Goal: Information Seeking & Learning: Learn about a topic

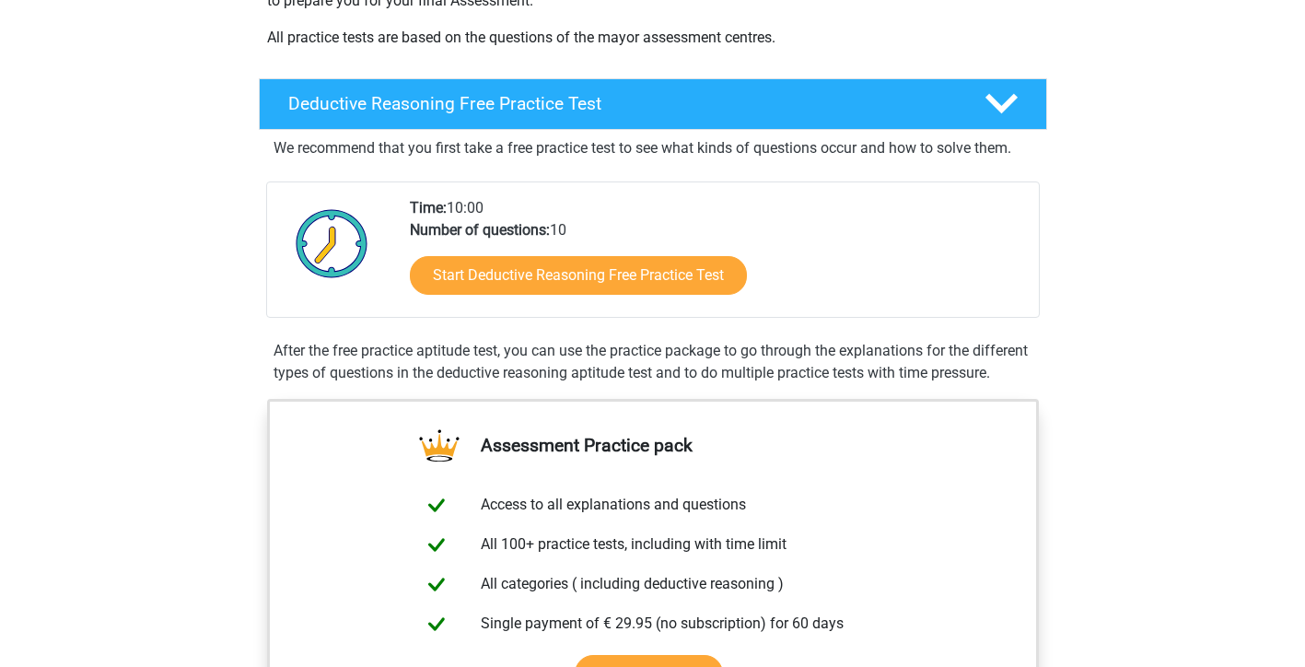
scroll to position [372, 0]
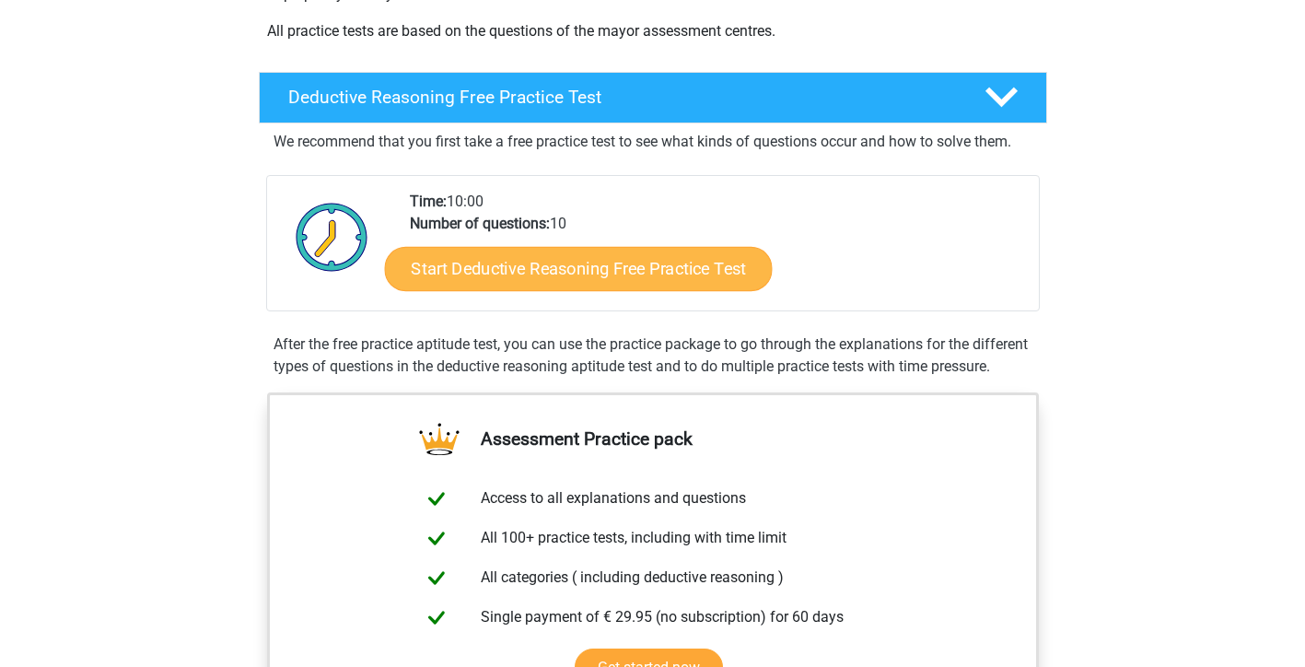
click at [633, 260] on link "Start Deductive Reasoning Free Practice Test" at bounding box center [578, 268] width 388 height 44
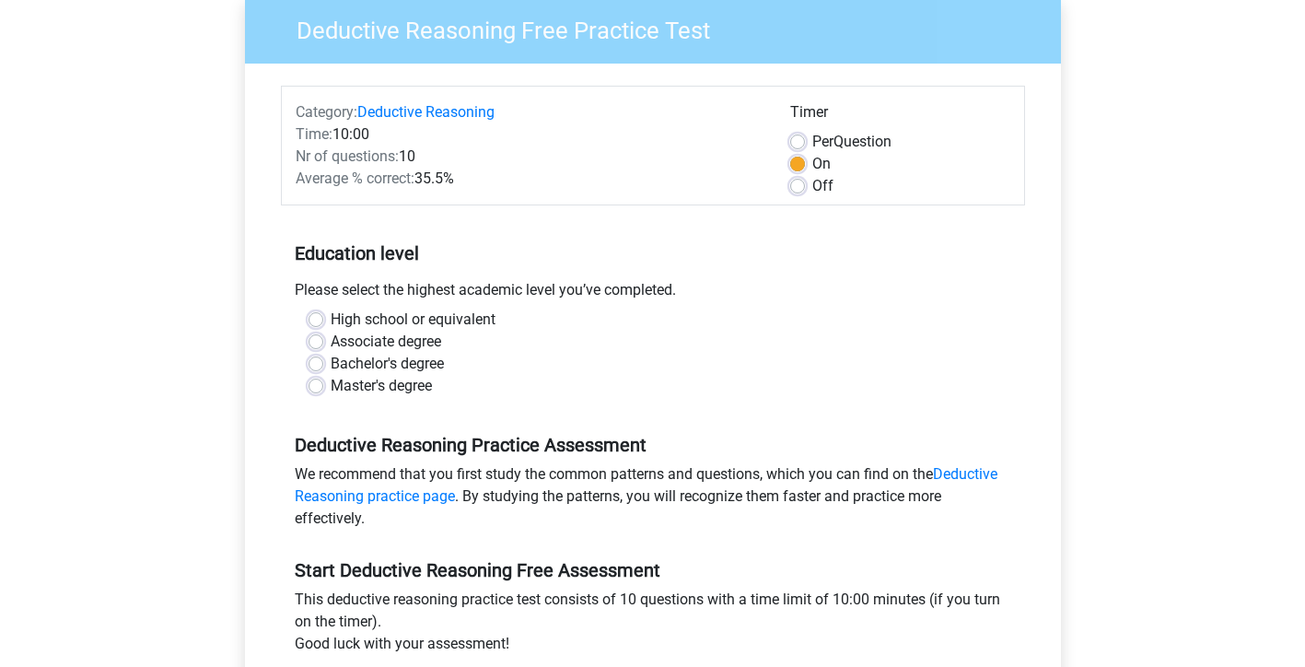
scroll to position [159, 0]
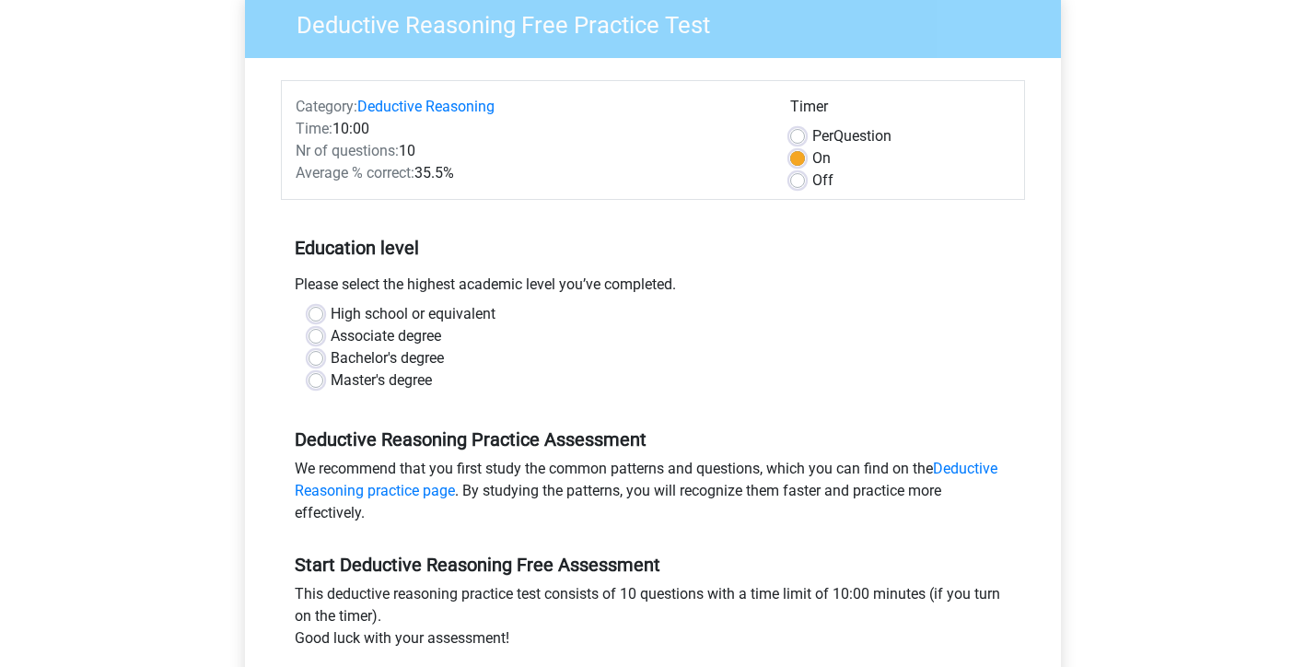
click at [432, 313] on label "High school or equivalent" at bounding box center [413, 314] width 165 height 22
click at [323, 313] on input "High school or equivalent" at bounding box center [316, 312] width 15 height 18
radio input "true"
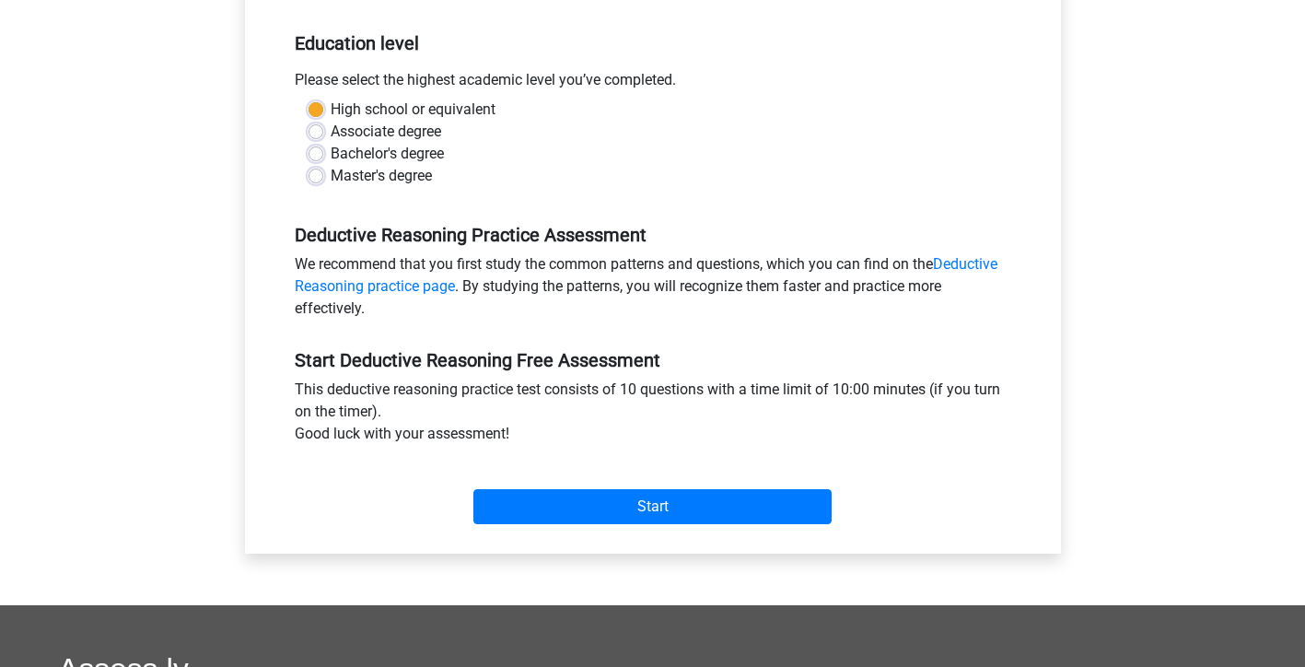
scroll to position [365, 0]
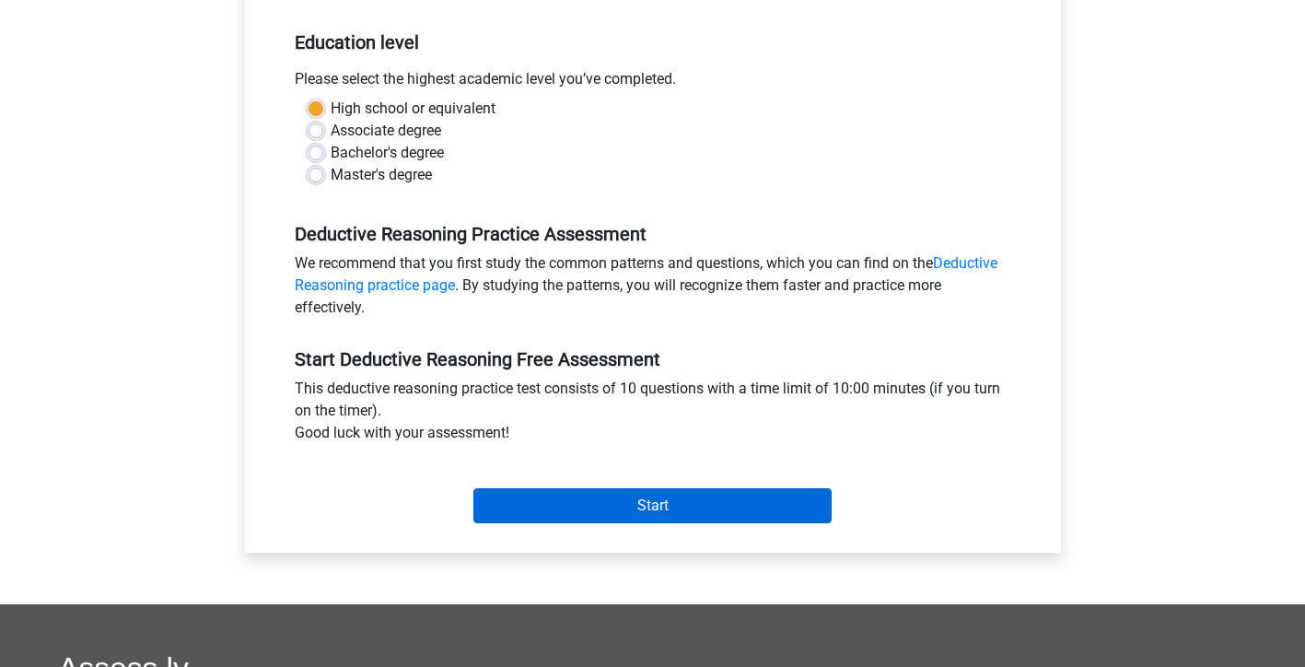
click at [705, 500] on input "Start" at bounding box center [652, 505] width 358 height 35
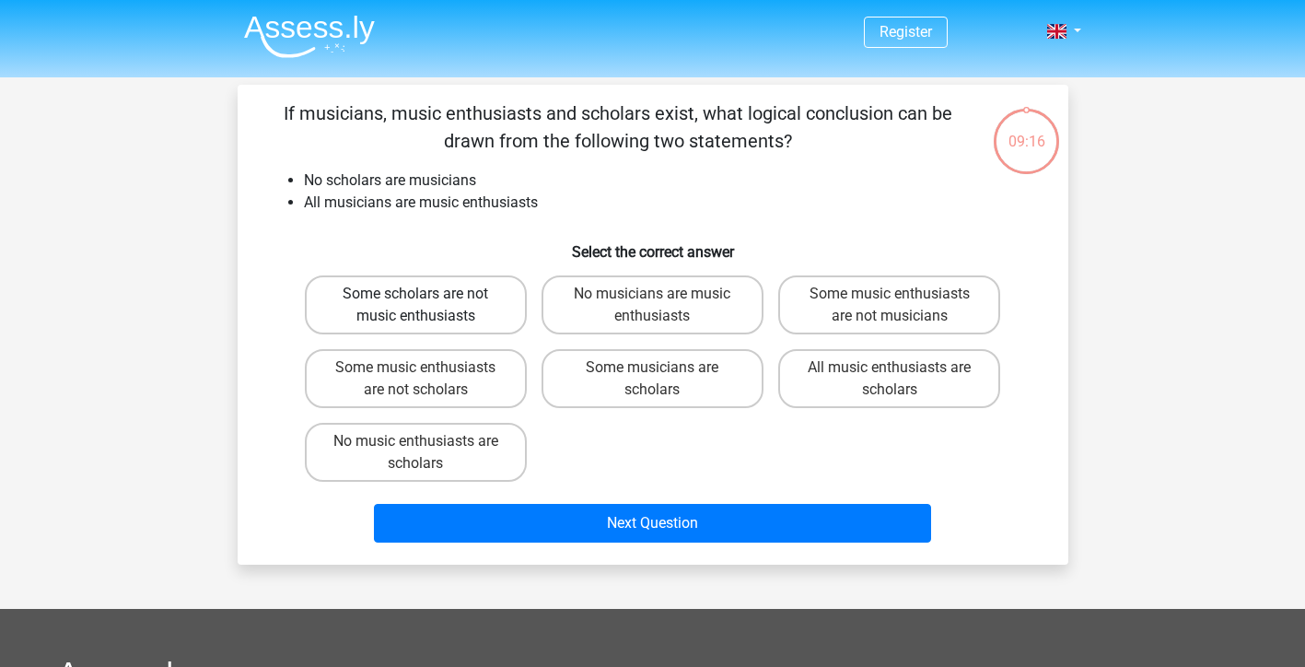
click at [493, 306] on label "Some scholars are not music enthusiasts" at bounding box center [416, 304] width 222 height 59
click at [427, 306] on input "Some scholars are not music enthusiasts" at bounding box center [421, 300] width 12 height 12
radio input "true"
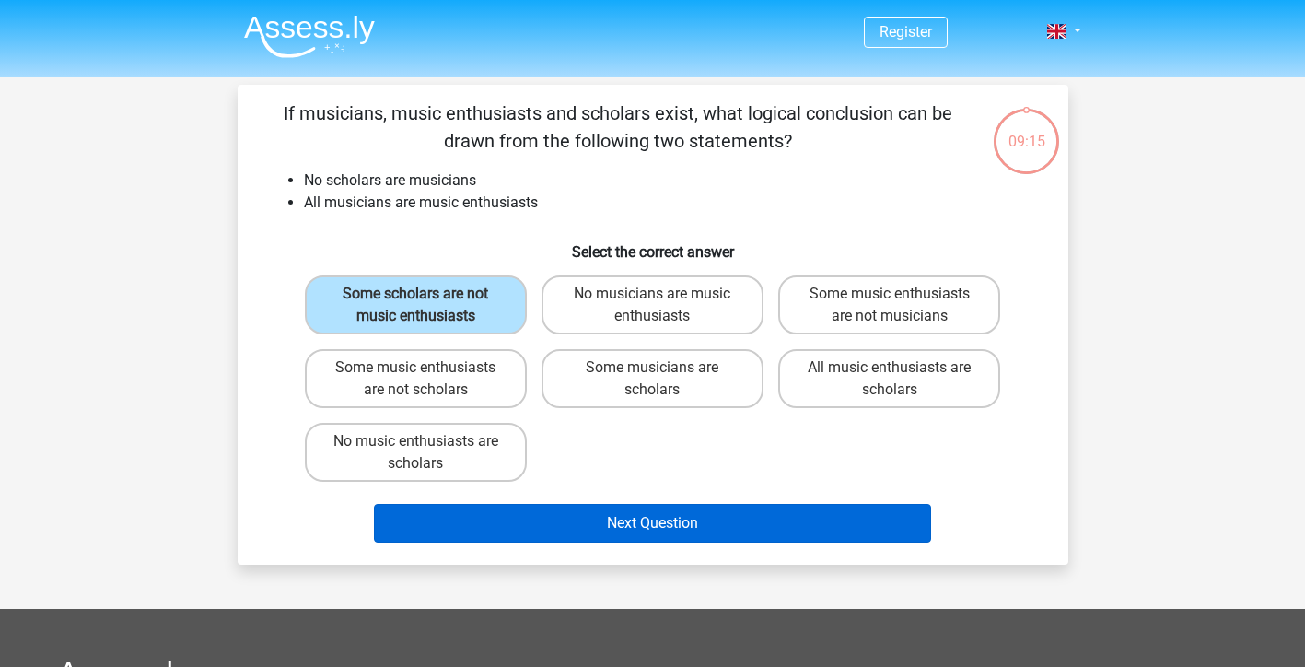
click at [688, 516] on button "Next Question" at bounding box center [652, 523] width 557 height 39
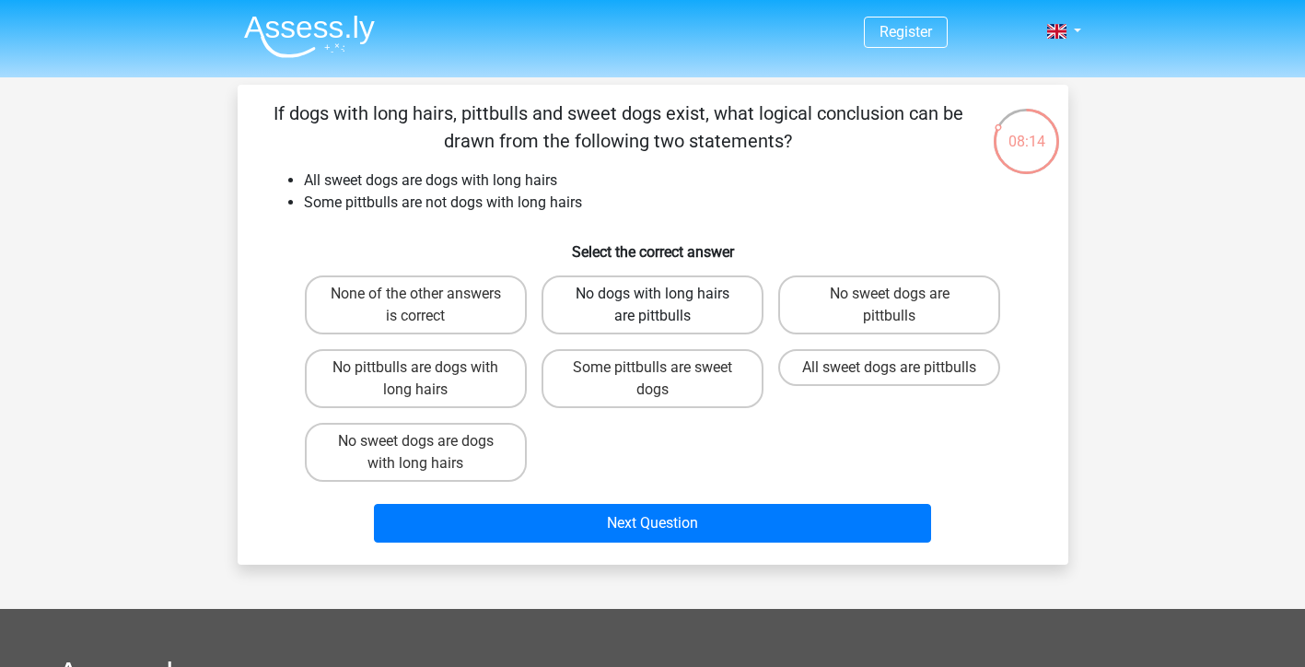
click at [623, 286] on label "No dogs with long hairs are pittbulls" at bounding box center [653, 304] width 222 height 59
click at [652, 294] on input "No dogs with long hairs are pittbulls" at bounding box center [658, 300] width 12 height 12
radio input "true"
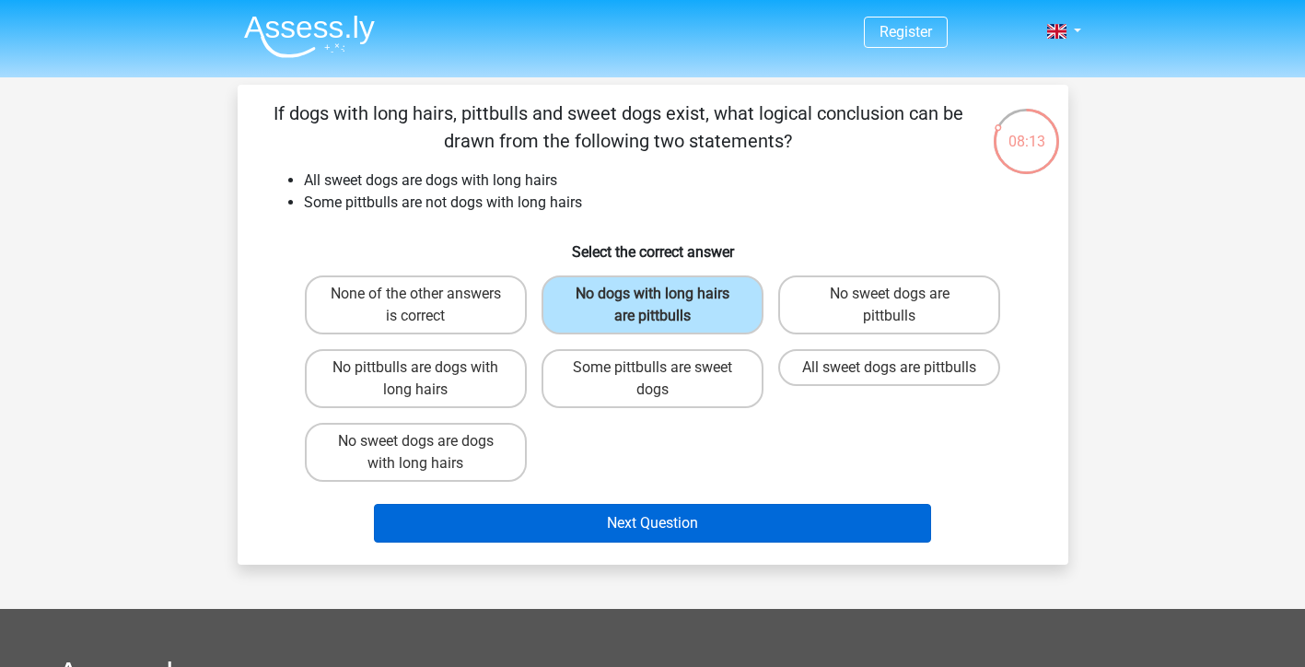
click at [680, 525] on button "Next Question" at bounding box center [652, 523] width 557 height 39
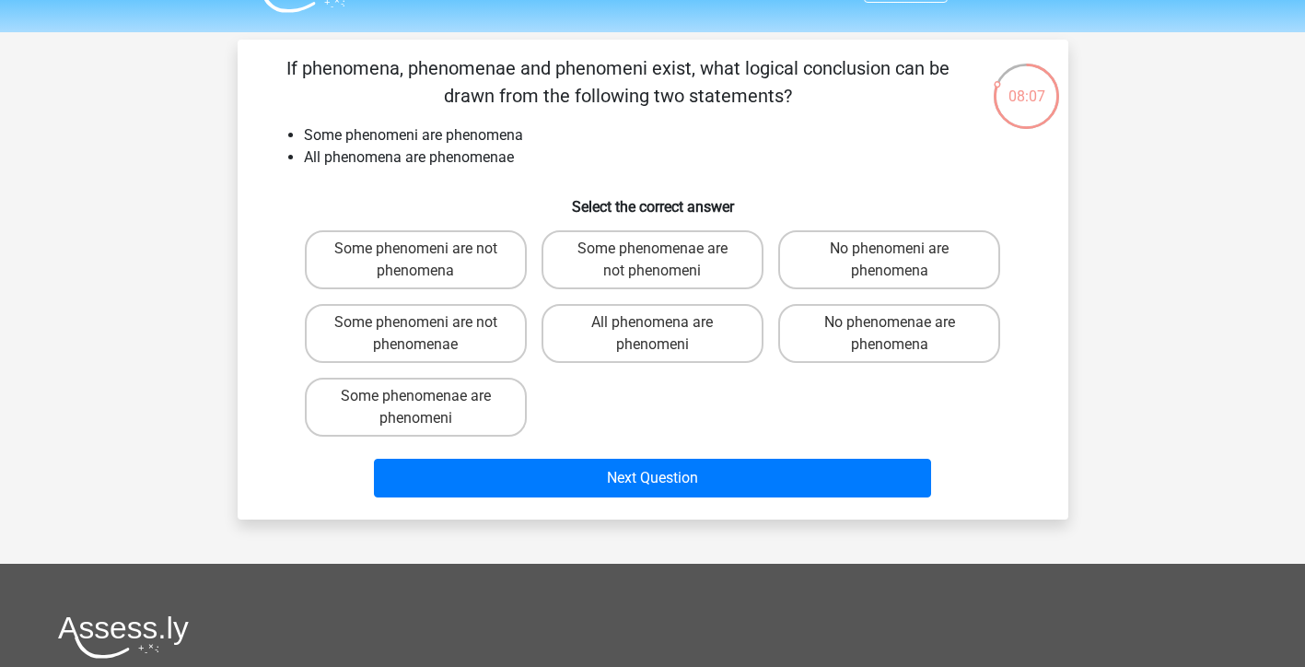
scroll to position [45, 1]
click at [645, 330] on label "All phenomena are phenomeni" at bounding box center [653, 333] width 222 height 59
click at [652, 330] on input "All phenomena are phenomeni" at bounding box center [658, 328] width 12 height 12
radio input "true"
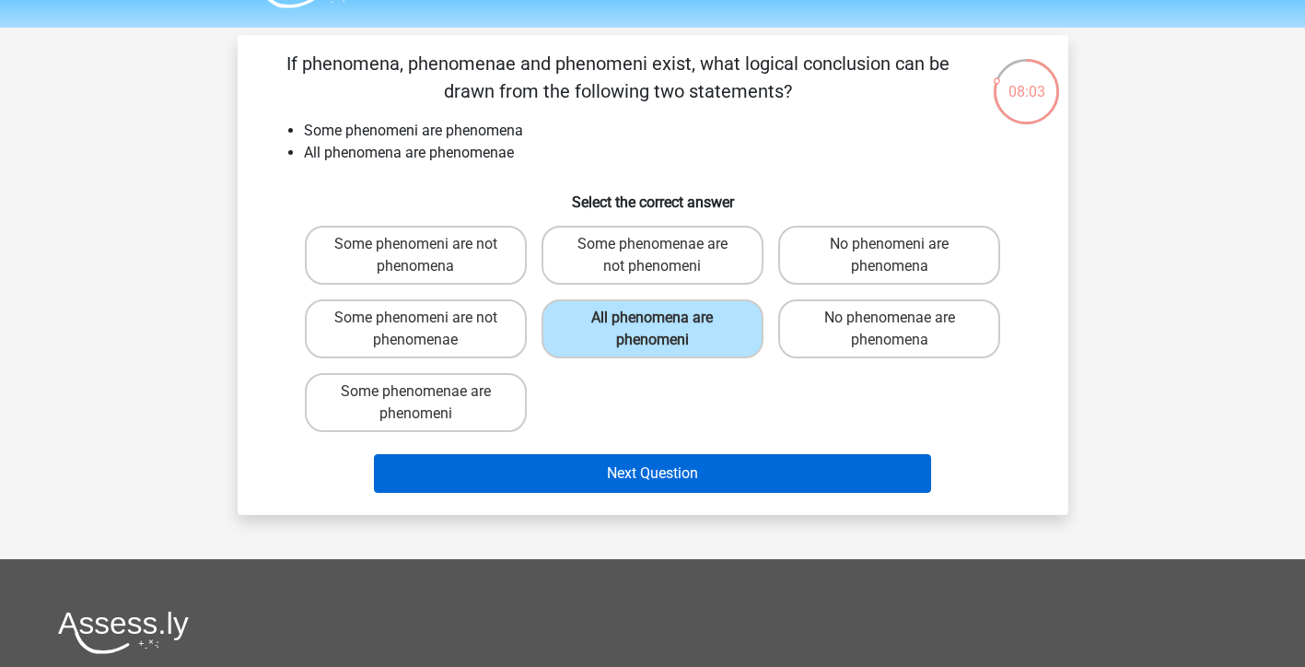
scroll to position [53, 1]
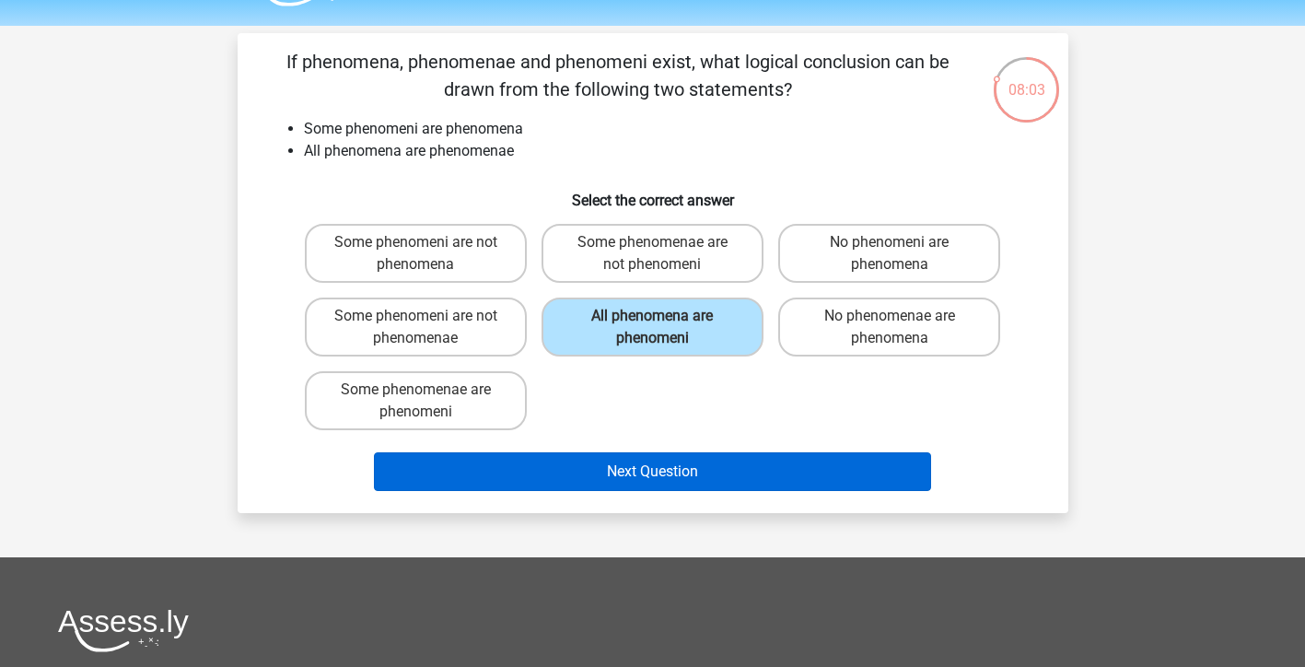
click at [727, 476] on button "Next Question" at bounding box center [652, 471] width 557 height 39
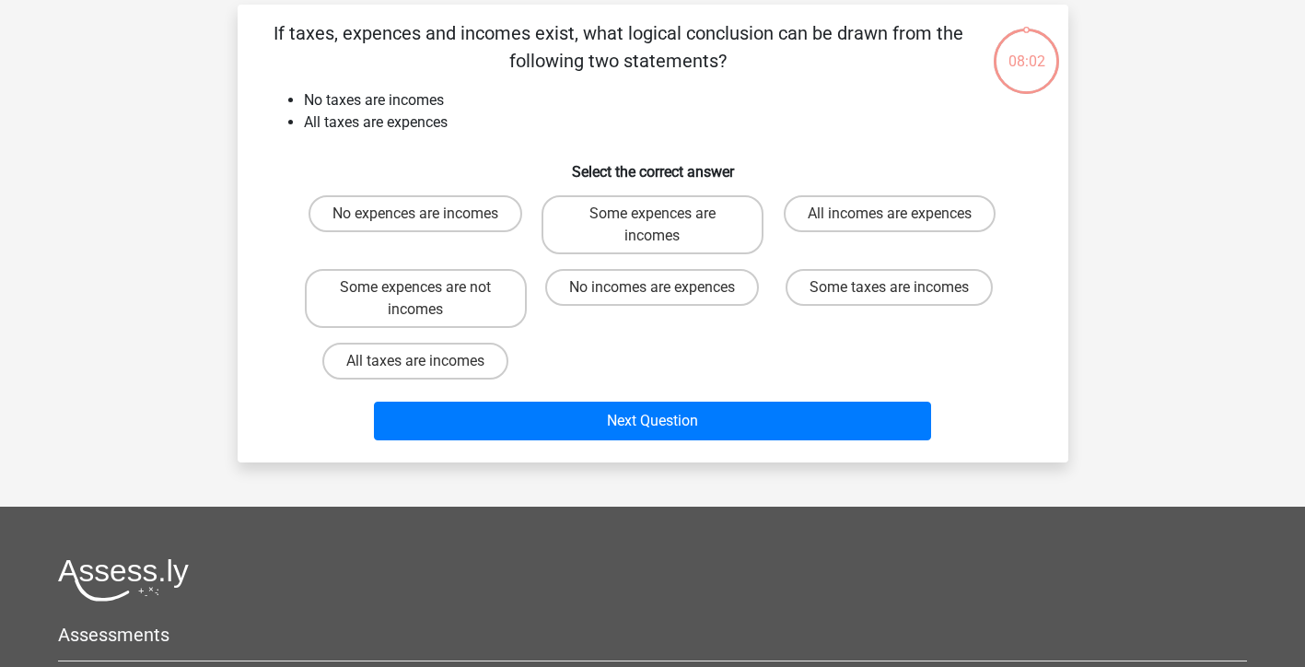
scroll to position [85, 0]
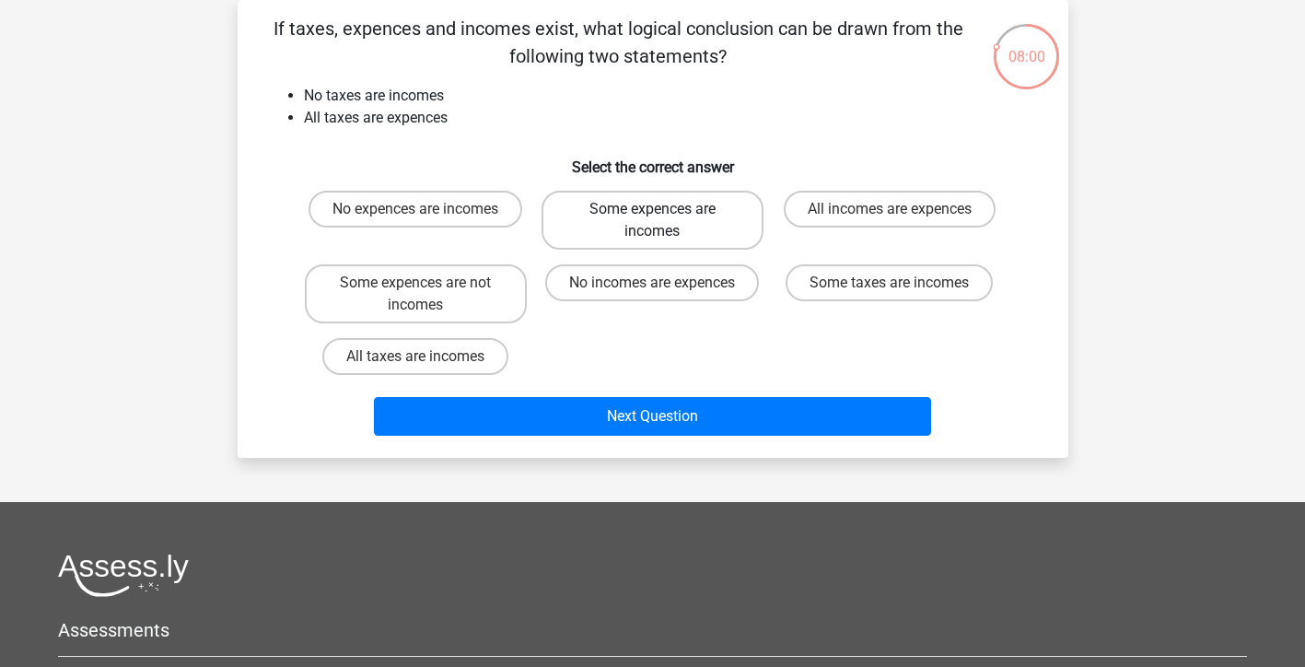
click at [618, 222] on label "Some expences are incomes" at bounding box center [653, 220] width 222 height 59
click at [652, 221] on input "Some expences are incomes" at bounding box center [658, 215] width 12 height 12
radio input "true"
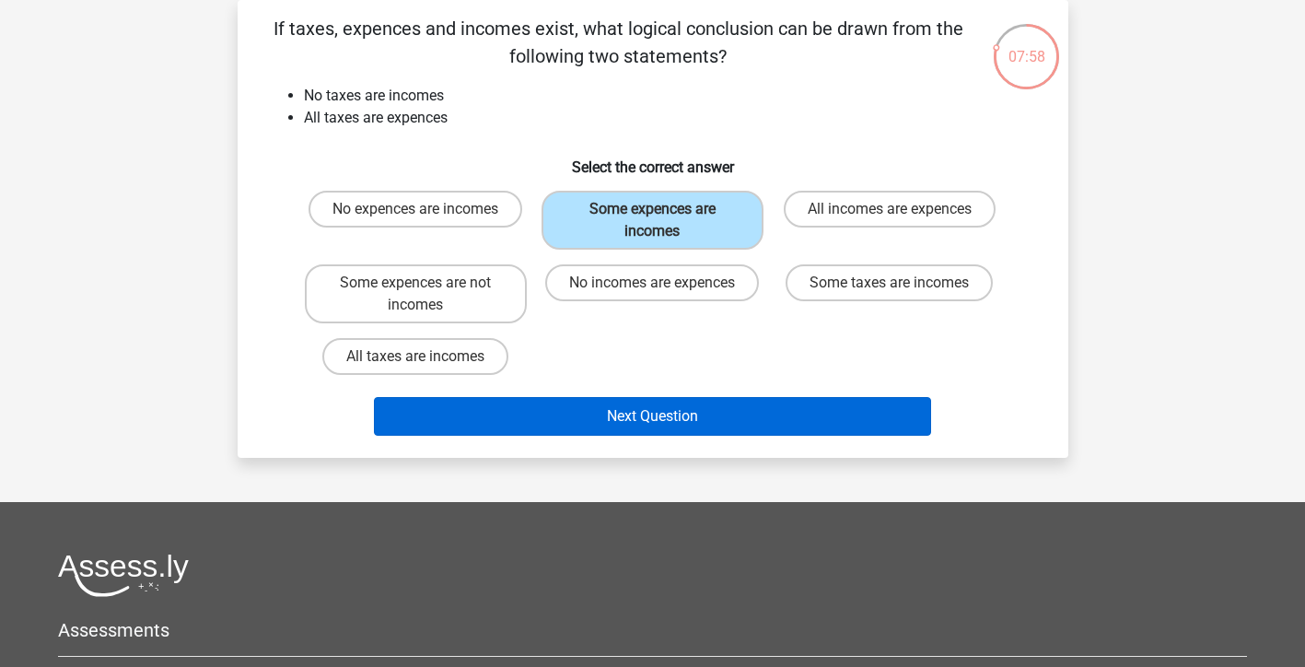
scroll to position [88, 1]
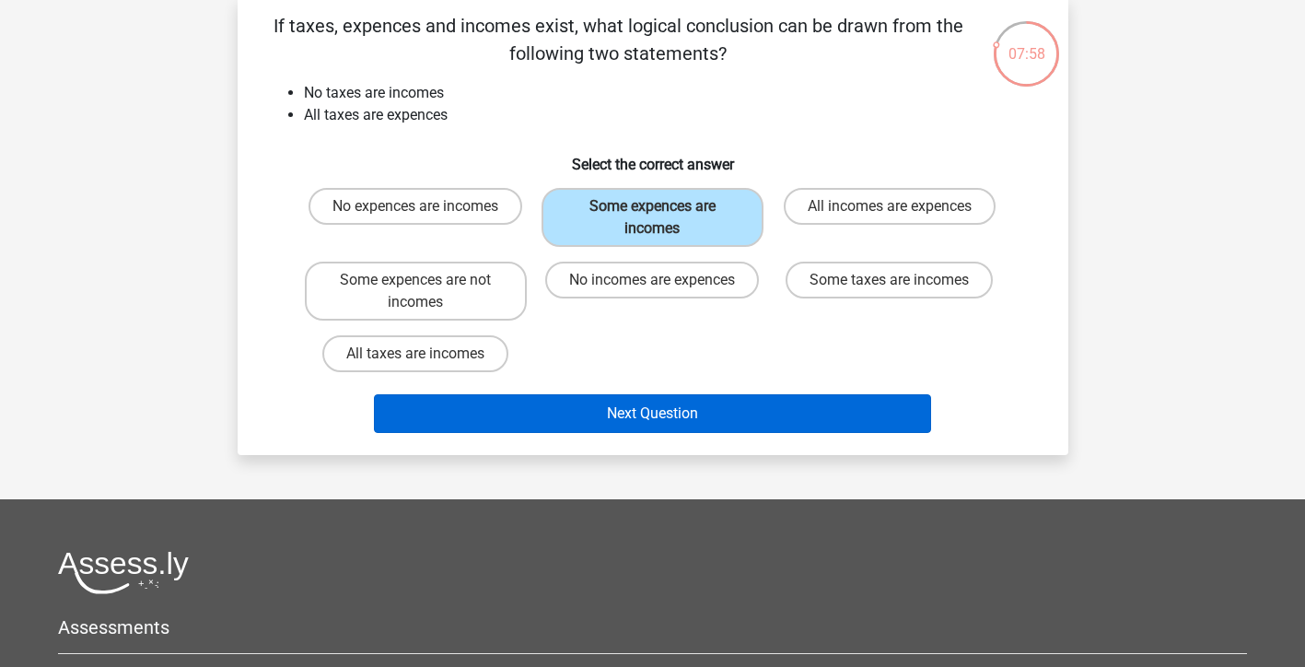
click at [664, 410] on button "Next Question" at bounding box center [652, 413] width 557 height 39
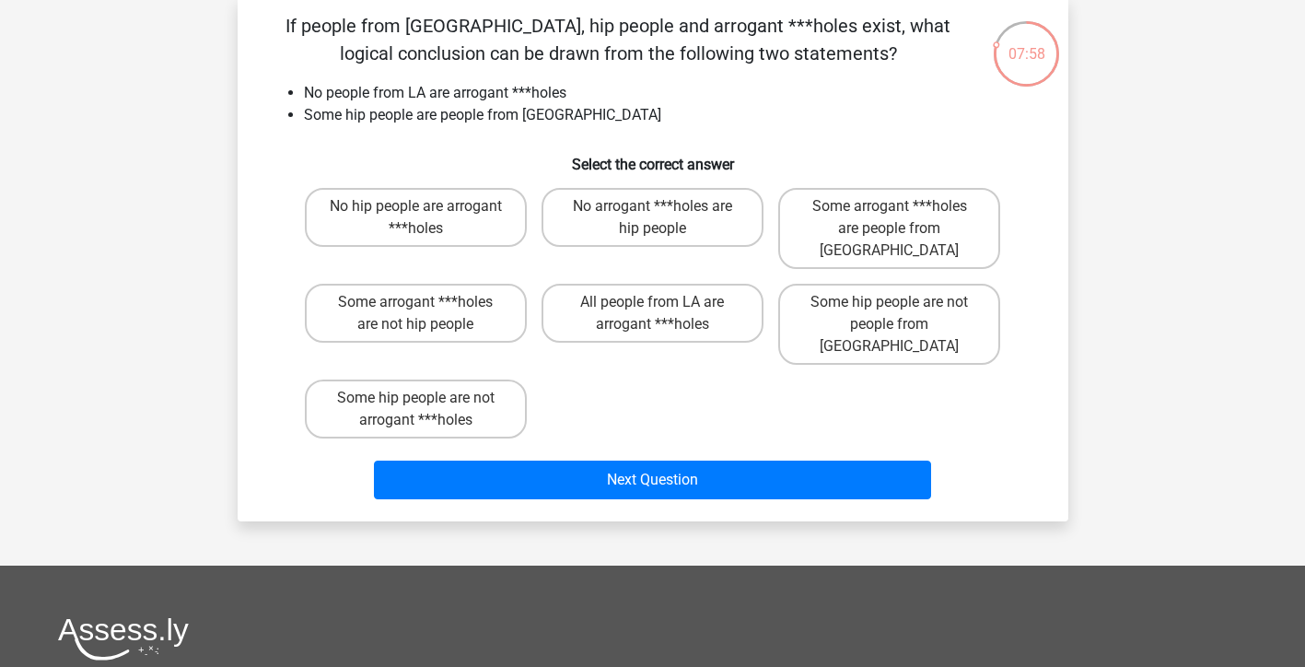
scroll to position [85, 0]
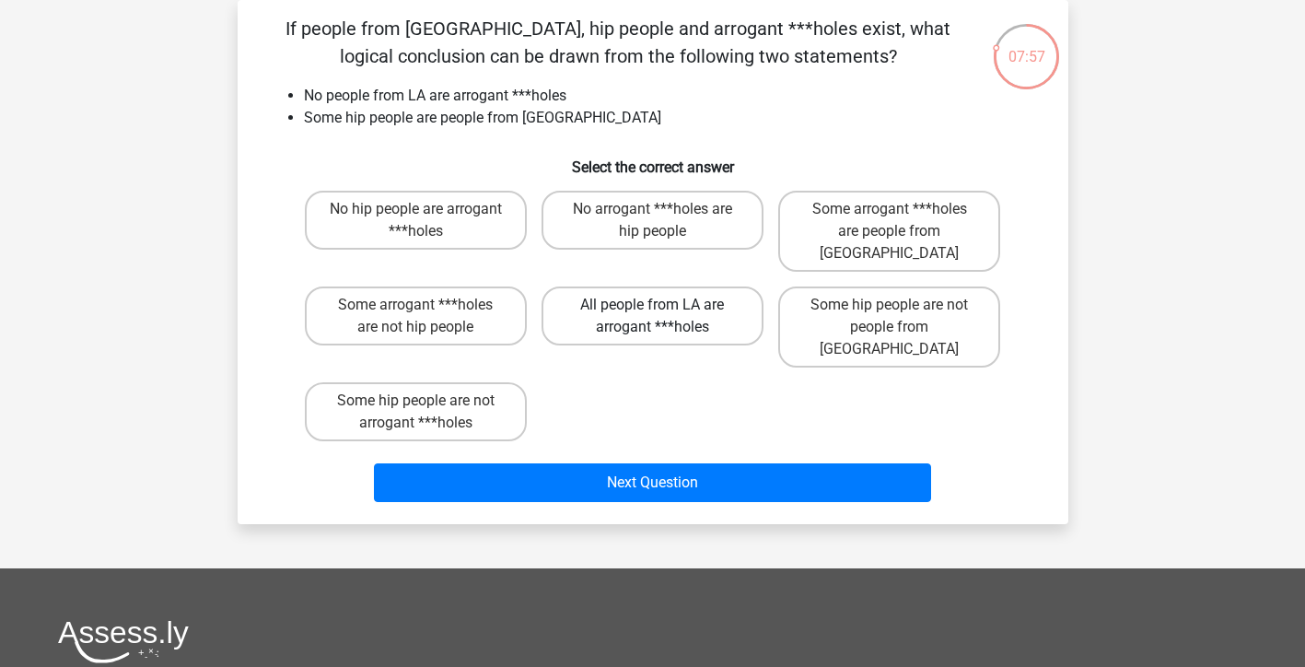
click at [646, 286] on label "All people from LA are arrogant ***holes" at bounding box center [653, 315] width 222 height 59
click at [652, 305] on input "All people from LA are arrogant ***holes" at bounding box center [658, 311] width 12 height 12
radio input "true"
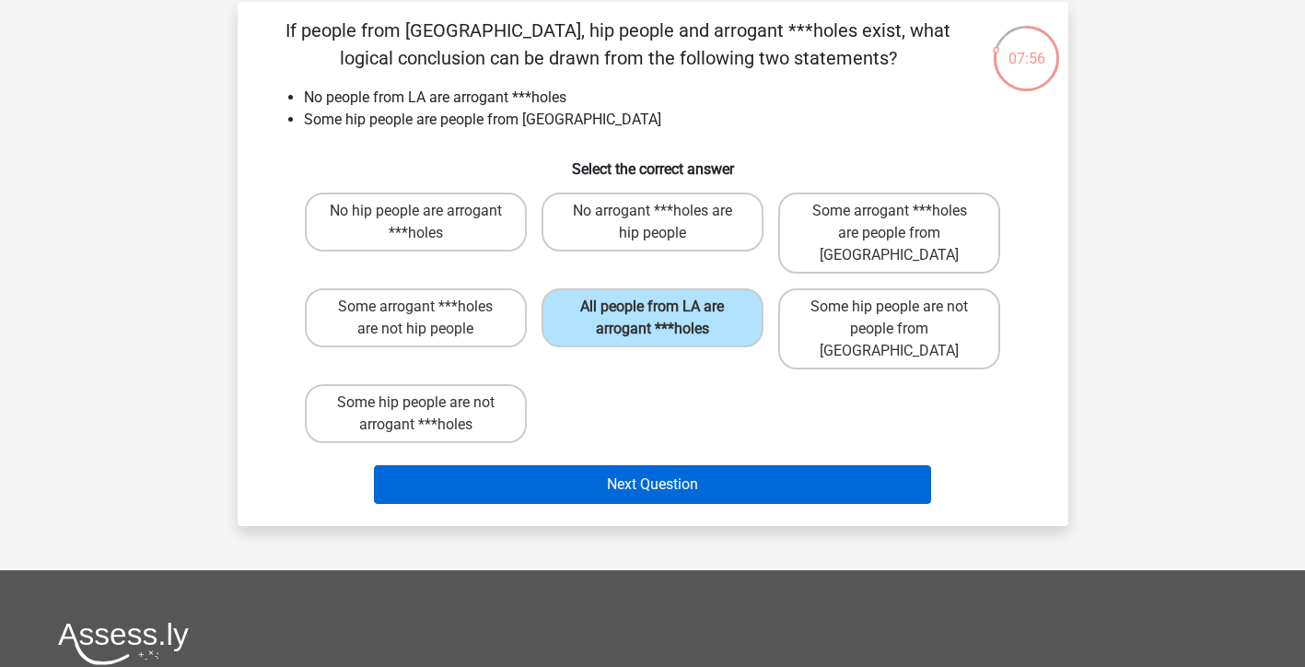
scroll to position [83, 1]
click at [745, 465] on button "Next Question" at bounding box center [652, 484] width 557 height 39
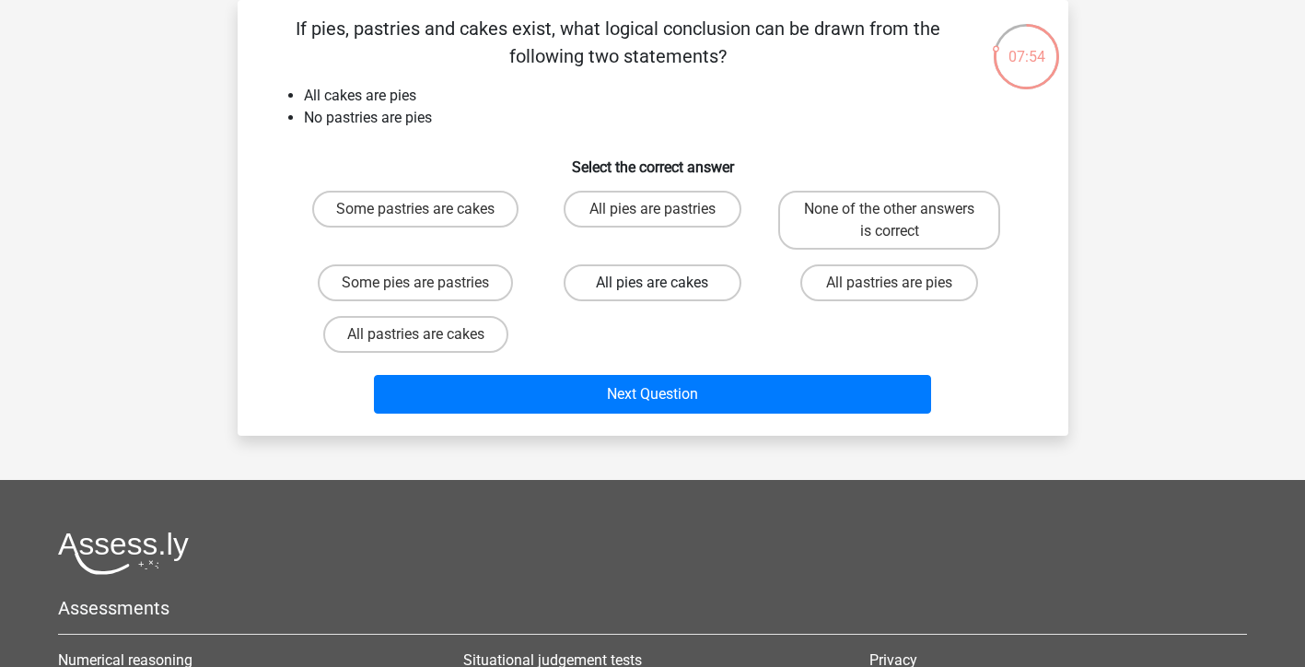
scroll to position [88, 0]
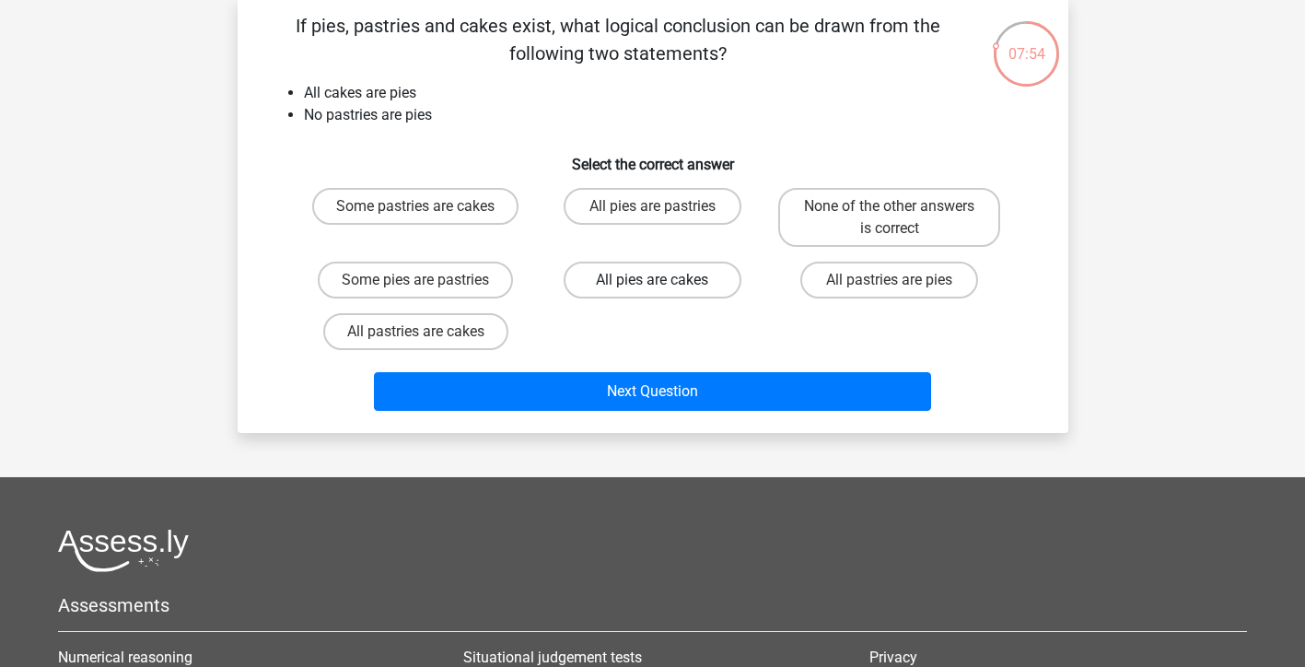
click at [656, 274] on label "All pies are cakes" at bounding box center [653, 280] width 178 height 37
click at [656, 280] on input "All pies are cakes" at bounding box center [658, 286] width 12 height 12
radio input "true"
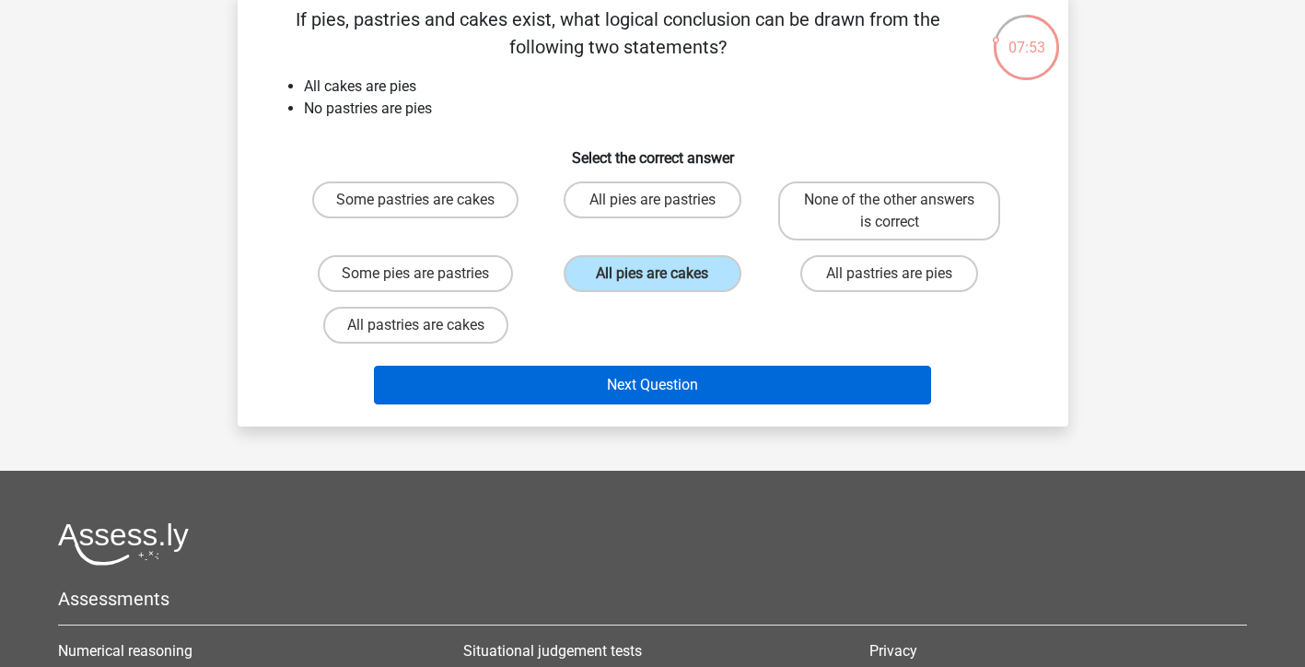
click at [698, 392] on button "Next Question" at bounding box center [652, 385] width 557 height 39
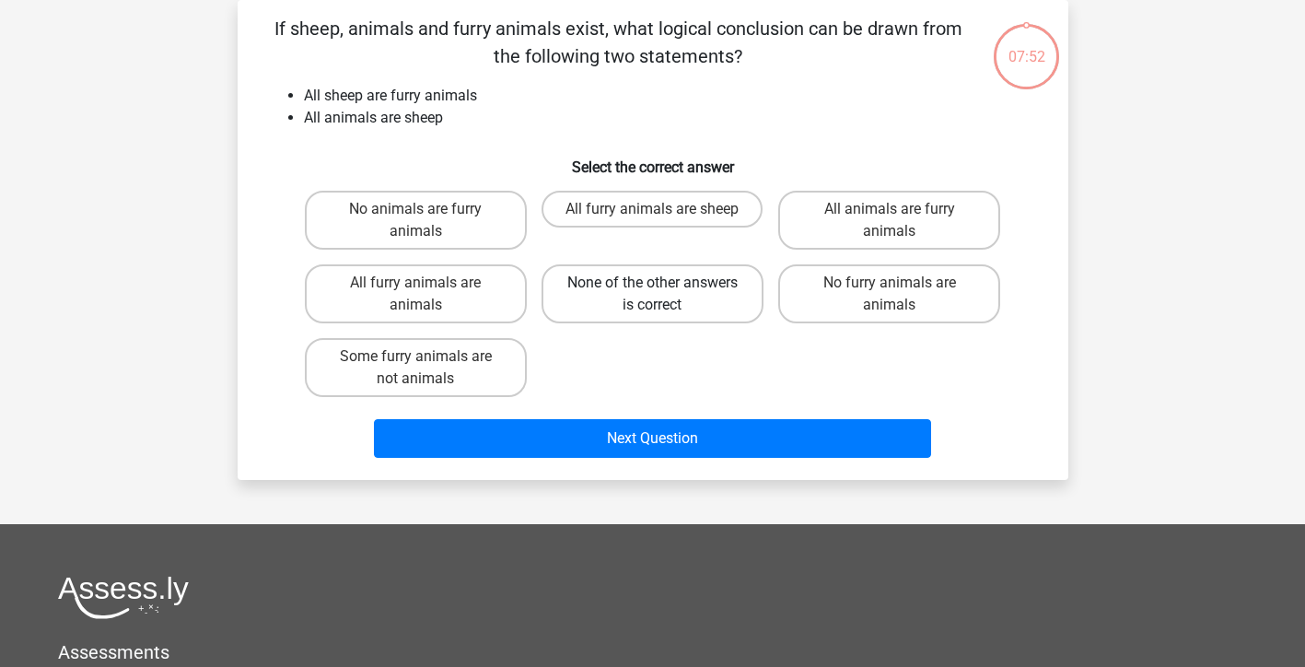
click at [639, 295] on label "None of the other answers is correct" at bounding box center [653, 293] width 222 height 59
click at [652, 295] on input "None of the other answers is correct" at bounding box center [658, 289] width 12 height 12
radio input "true"
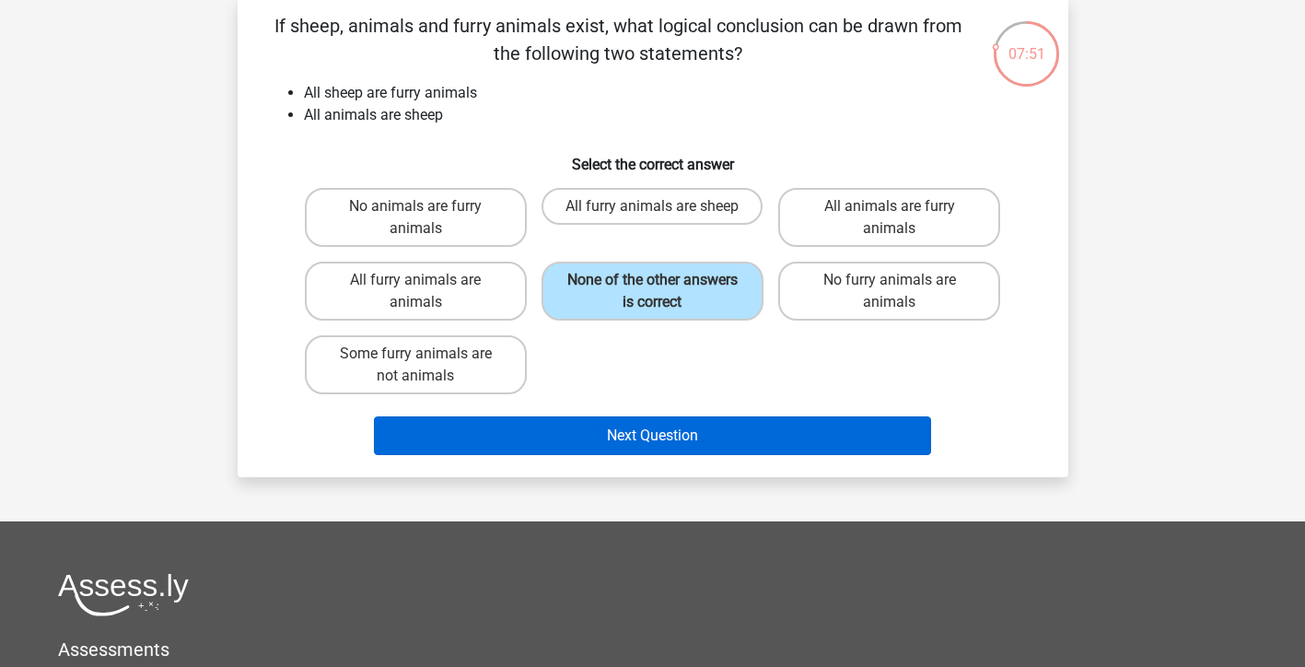
click at [689, 434] on button "Next Question" at bounding box center [652, 435] width 557 height 39
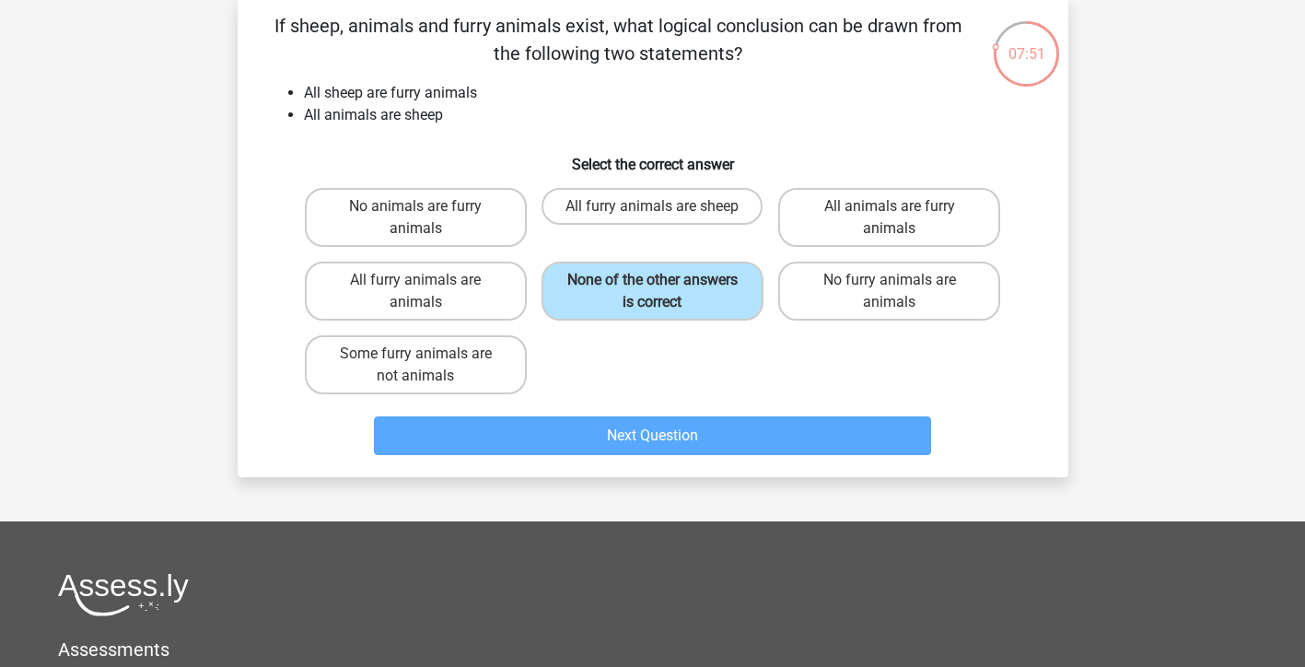
scroll to position [85, 0]
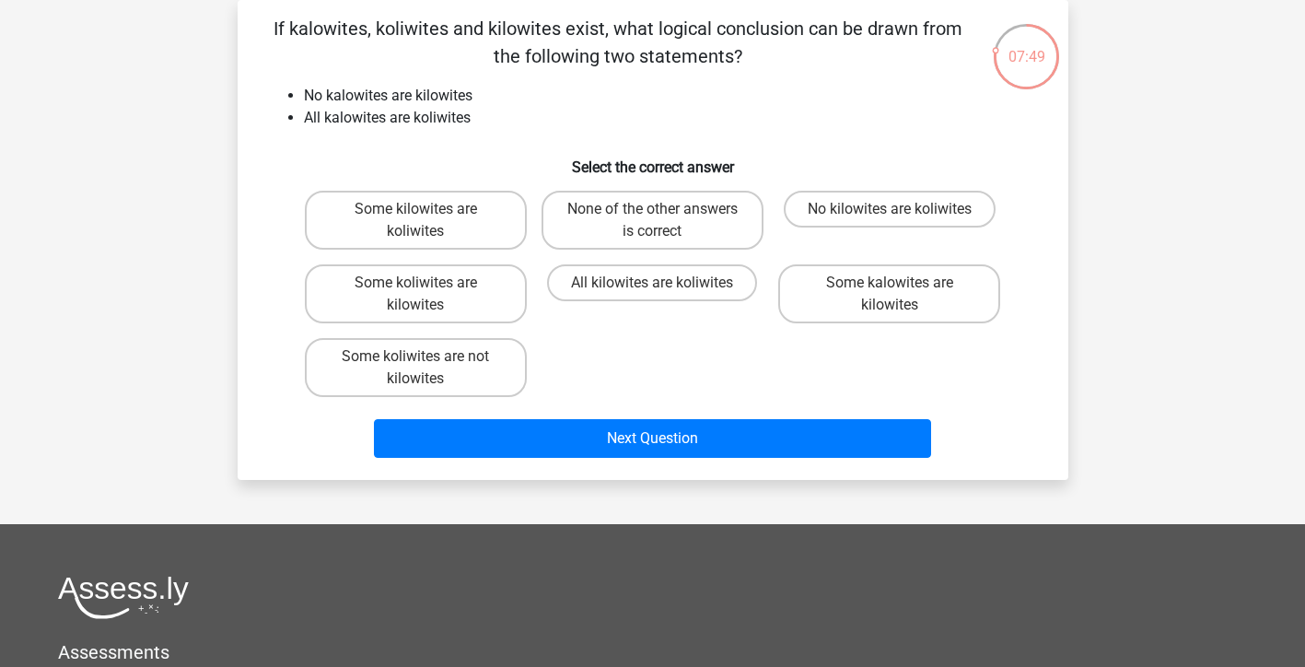
click at [659, 289] on input "All kilowites are koliwites" at bounding box center [658, 289] width 12 height 12
radio input "true"
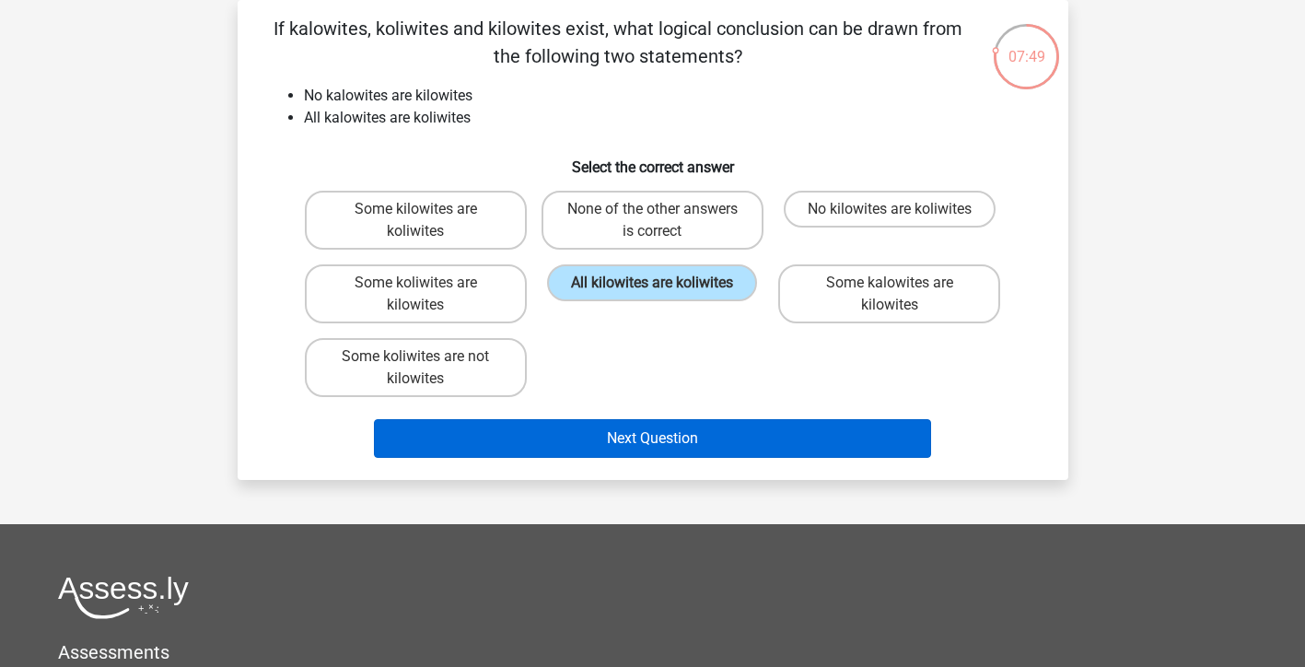
click at [680, 439] on button "Next Question" at bounding box center [652, 438] width 557 height 39
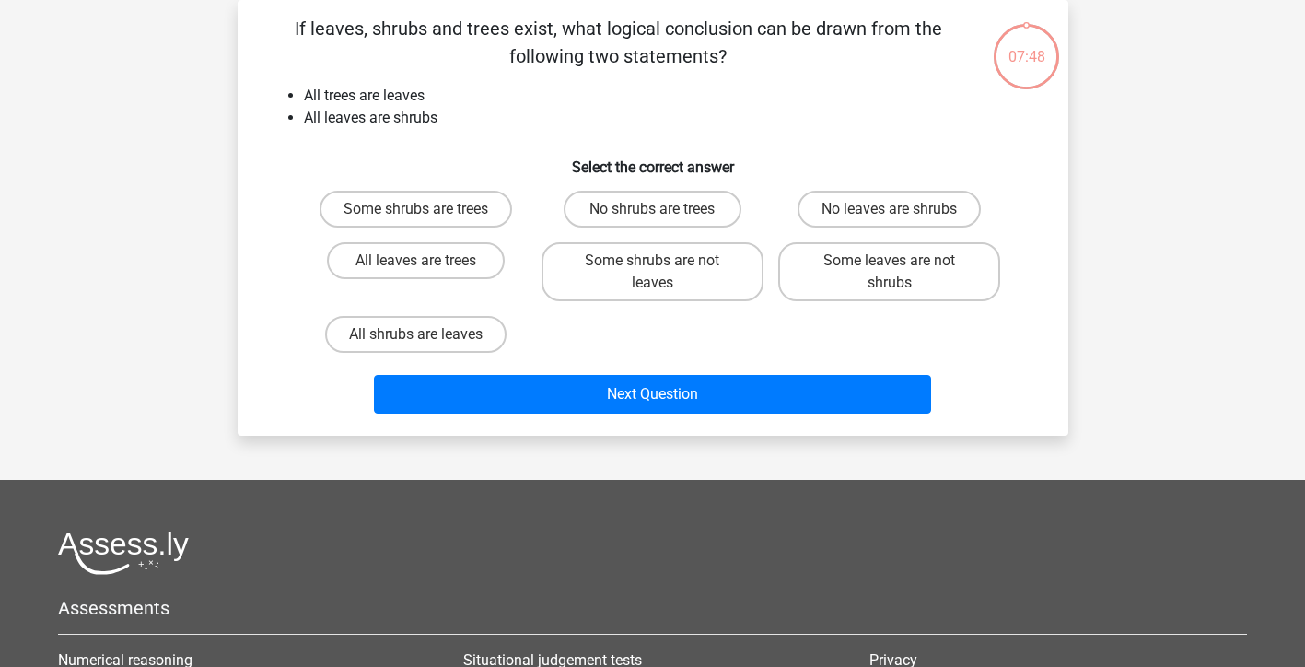
click at [659, 373] on div "Next Question" at bounding box center [653, 390] width 772 height 61
click at [661, 276] on label "Some shrubs are not leaves" at bounding box center [653, 271] width 222 height 59
click at [661, 273] on input "Some shrubs are not leaves" at bounding box center [658, 267] width 12 height 12
radio input "true"
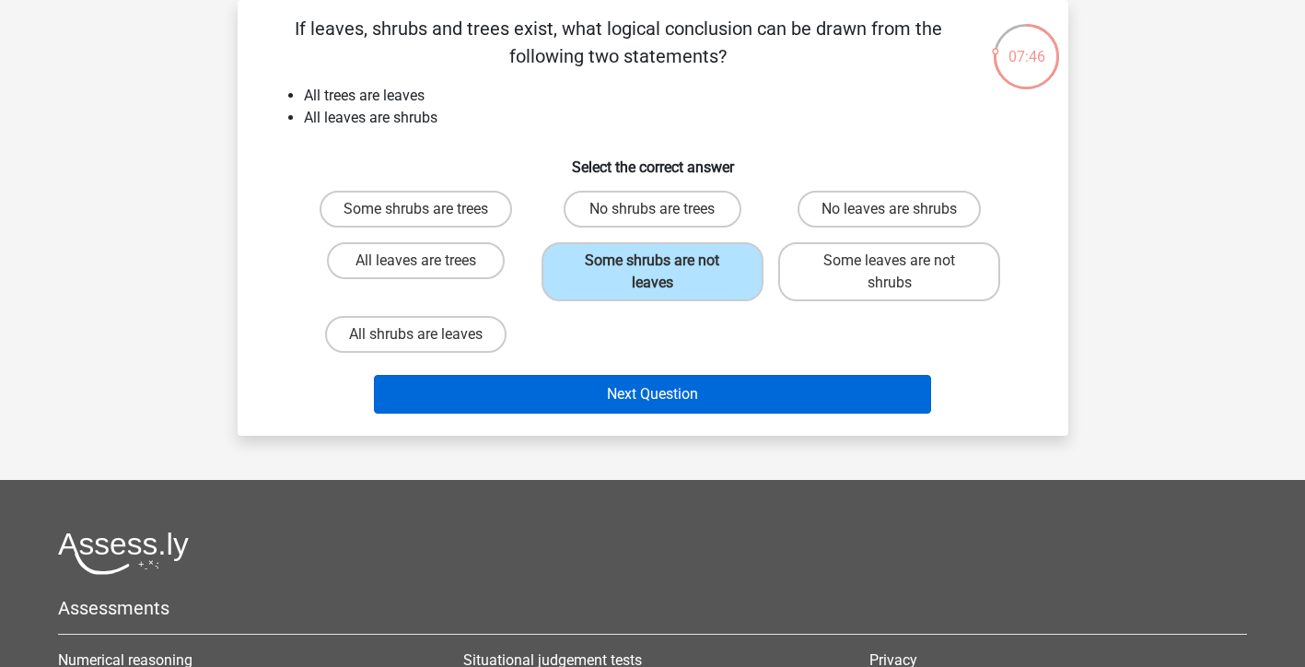
click at [738, 400] on button "Next Question" at bounding box center [652, 394] width 557 height 39
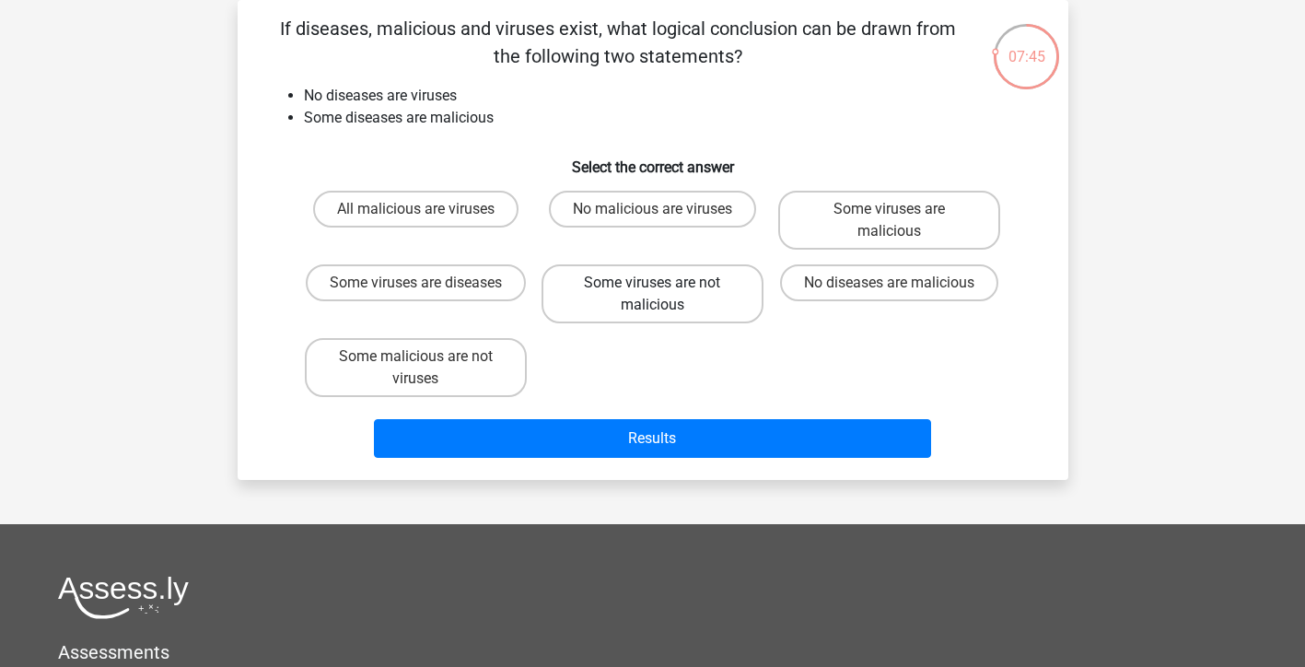
click at [640, 295] on label "Some viruses are not malicious" at bounding box center [653, 293] width 222 height 59
click at [652, 295] on input "Some viruses are not malicious" at bounding box center [658, 289] width 12 height 12
radio input "true"
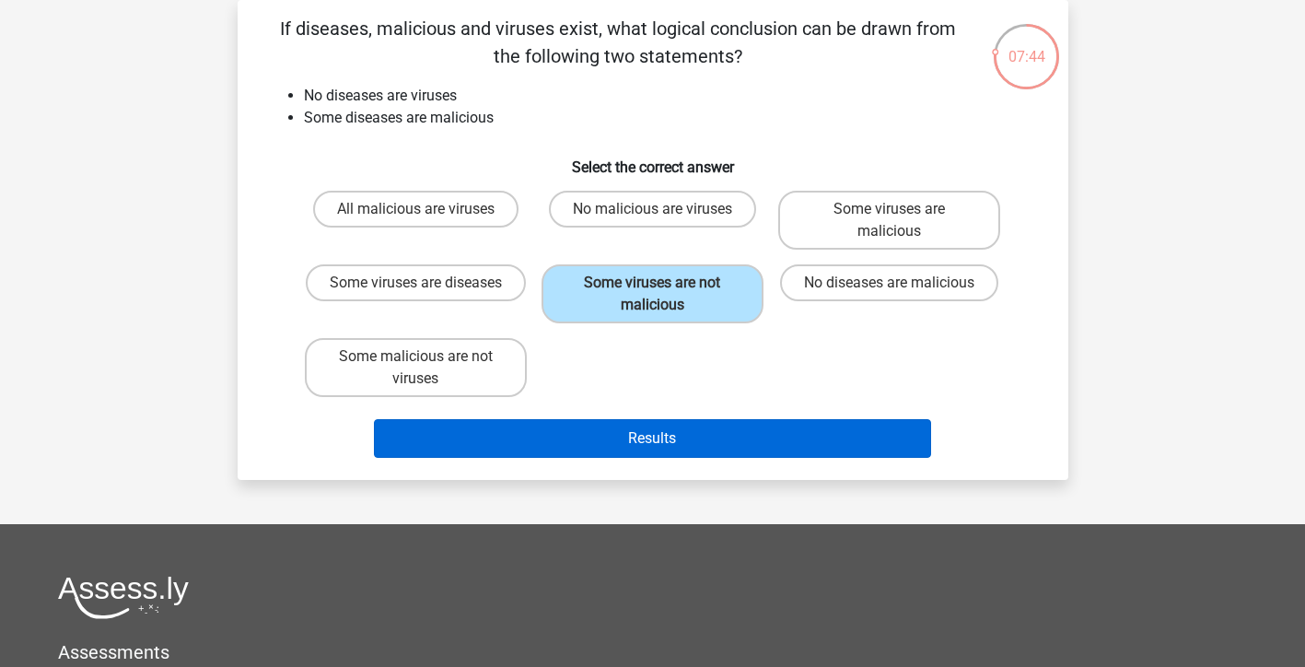
click at [671, 436] on button "Results" at bounding box center [652, 438] width 557 height 39
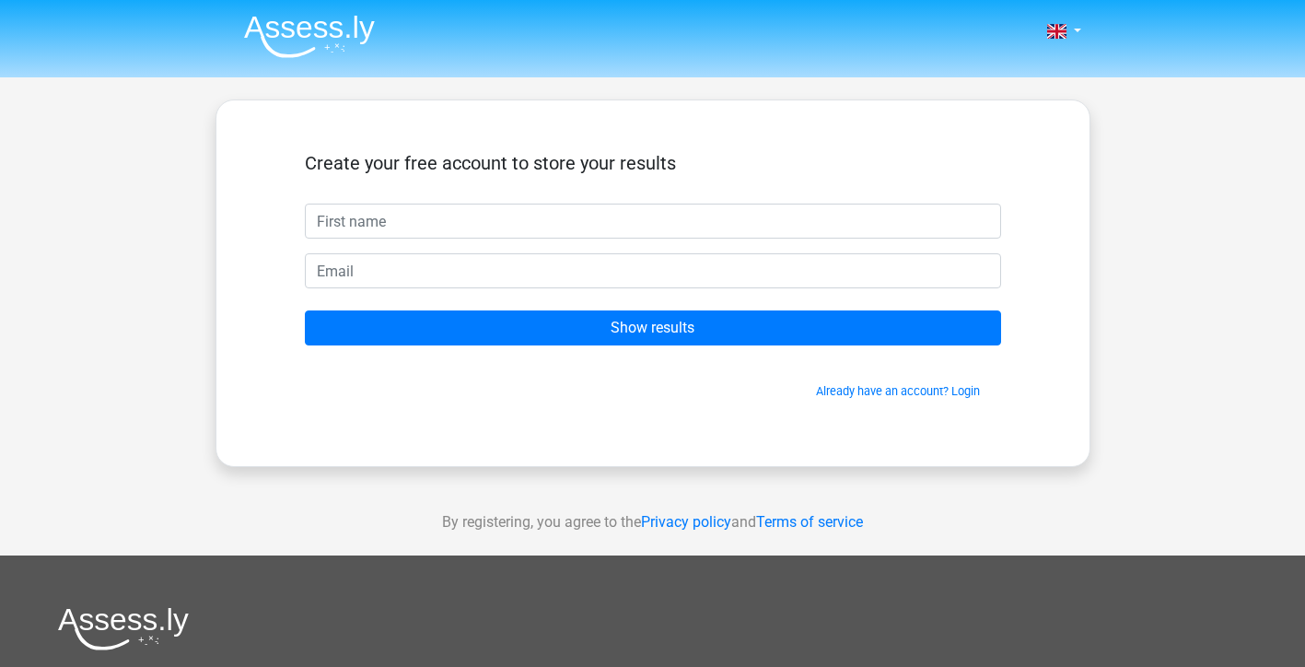
scroll to position [-1, 0]
